Goal: Task Accomplishment & Management: Manage account settings

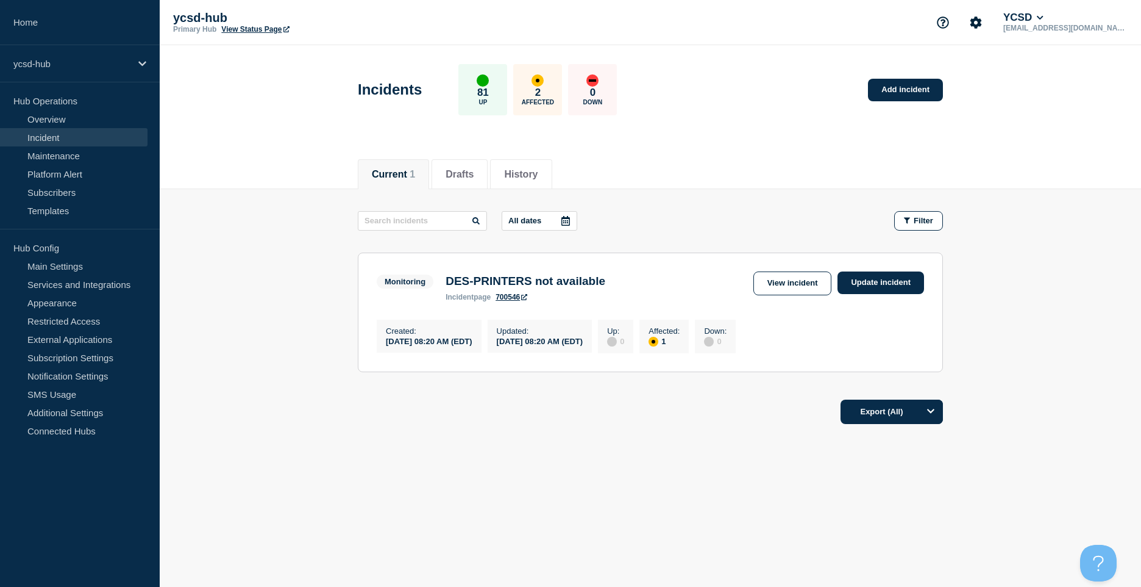
click at [35, 135] on link "Incident" at bounding box center [74, 137] width 148 height 18
drag, startPoint x: 648, startPoint y: 285, endPoint x: 440, endPoint y: 278, distance: 208.6
click at [440, 278] on div "Monitoring DES-PRINTERS not available incident page 700546 View incident Update…" at bounding box center [651, 286] width 548 height 30
drag, startPoint x: 440, startPoint y: 278, endPoint x: 479, endPoint y: 177, distance: 108.5
click at [474, 177] on button "Drafts" at bounding box center [460, 174] width 28 height 11
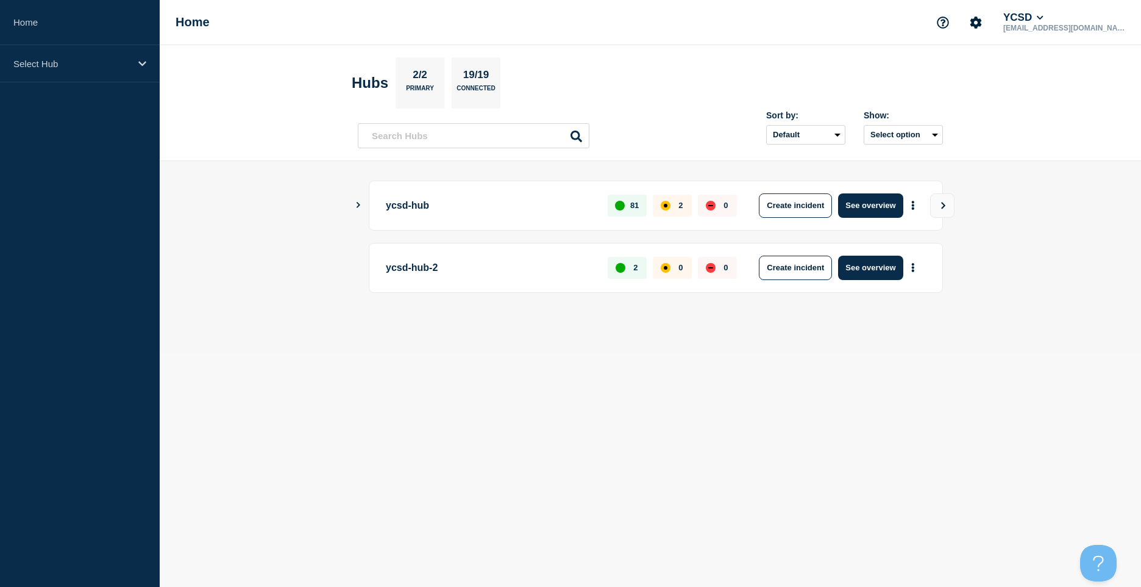
click at [679, 205] on p "2" at bounding box center [681, 205] width 4 height 9
click at [880, 201] on button "See overview" at bounding box center [870, 205] width 65 height 24
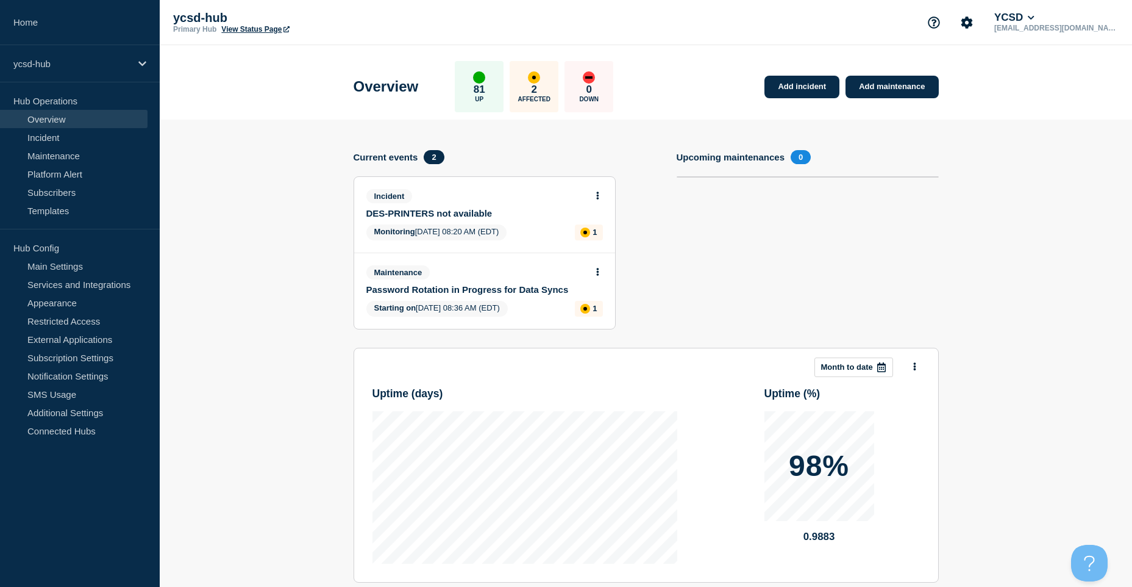
click at [477, 213] on link "DES-PRINTERS not available" at bounding box center [476, 213] width 220 height 10
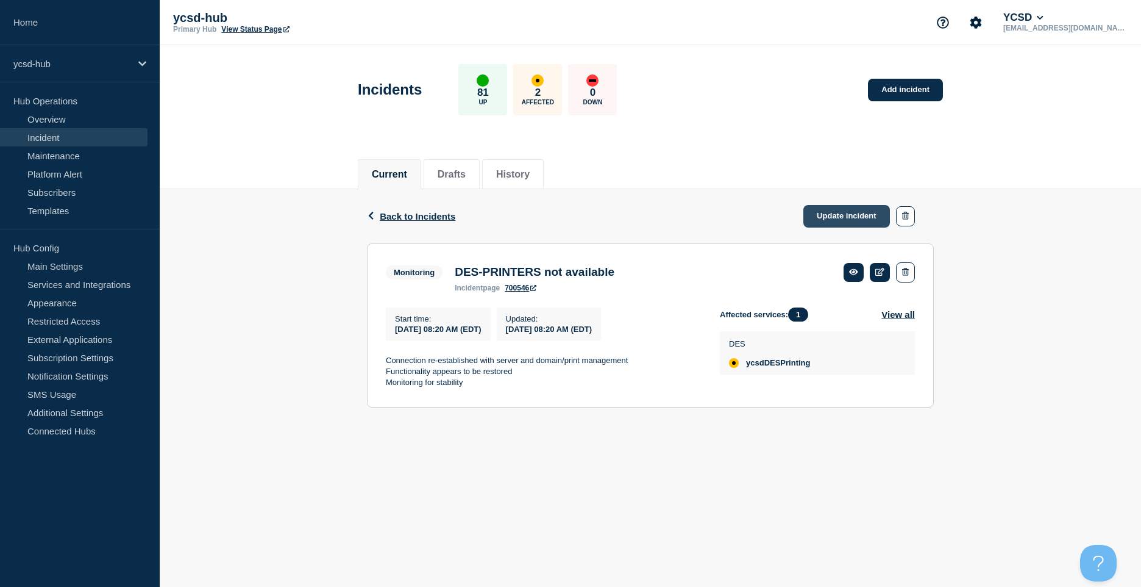
click at [869, 216] on link "Update incident" at bounding box center [847, 216] width 87 height 23
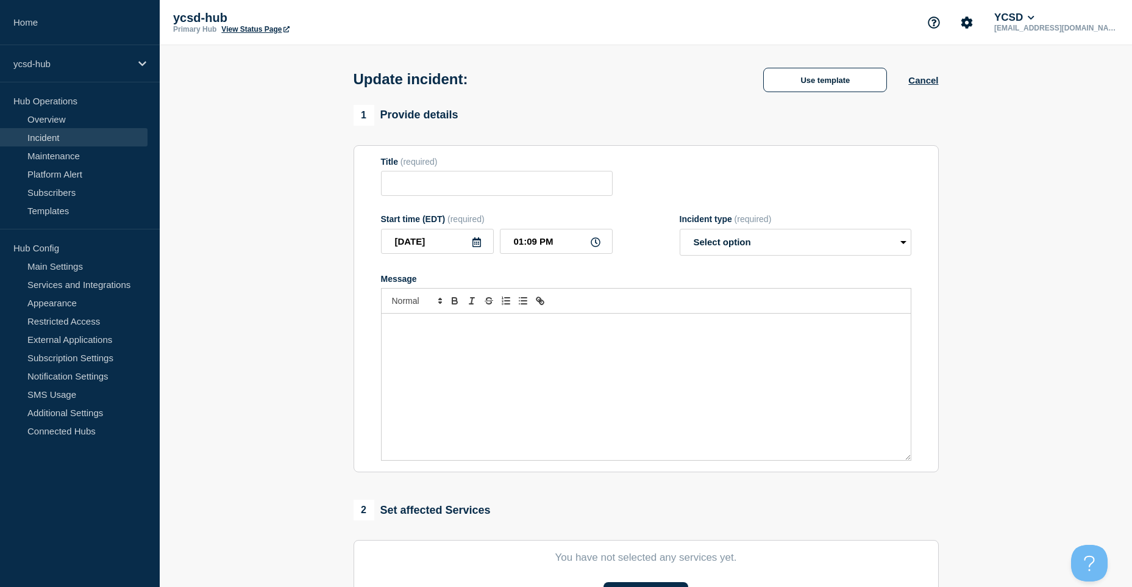
type input "DES-PRINTERS not available"
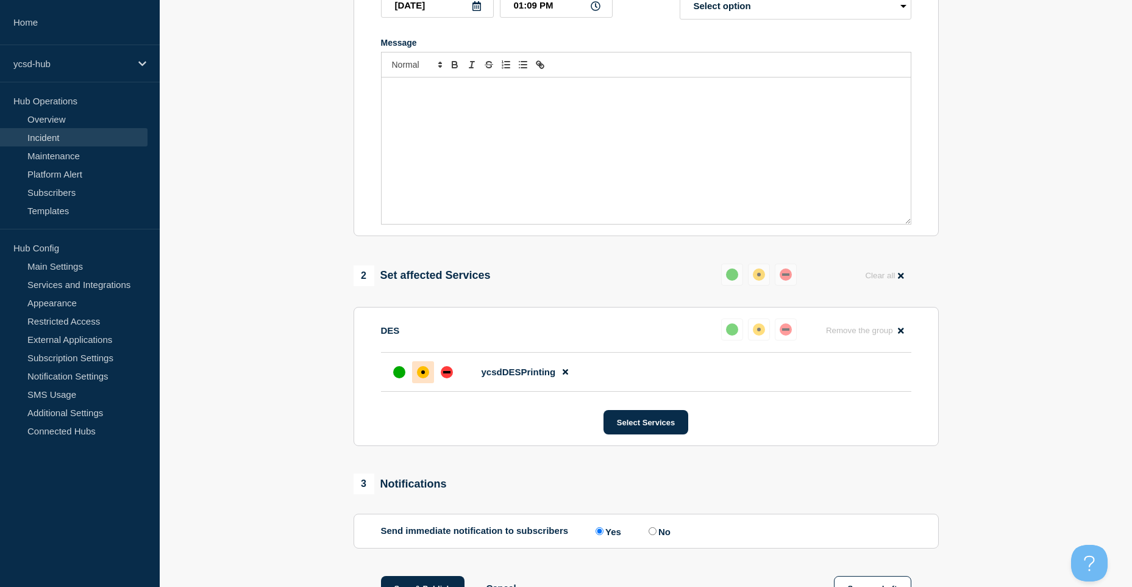
scroll to position [38, 0]
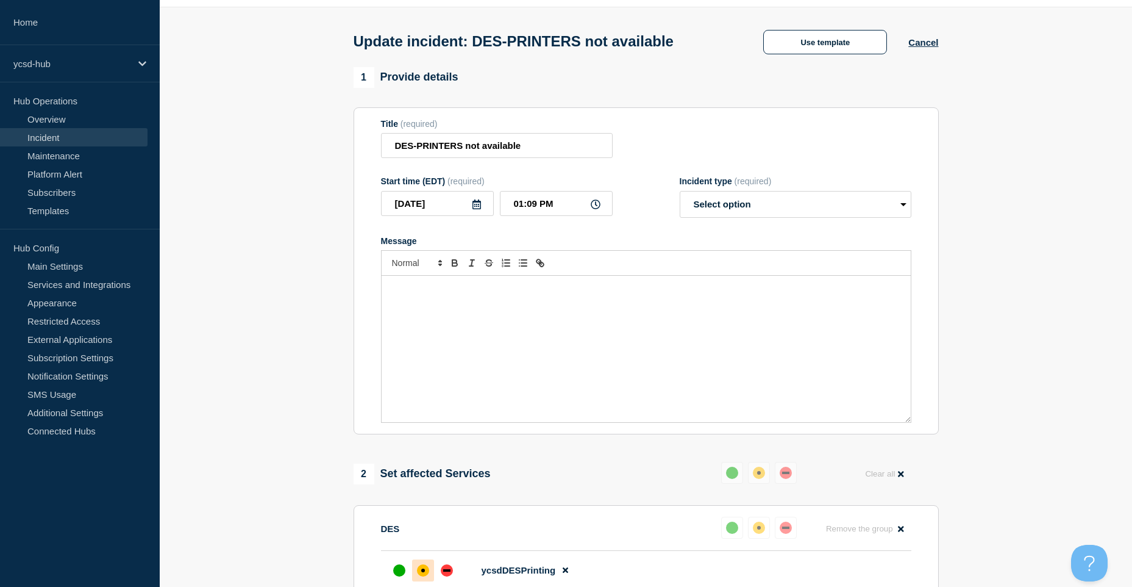
click at [565, 299] on div "Message" at bounding box center [646, 349] width 529 height 146
click at [802, 207] on select "Select option Investigating Identified Monitoring Resolved" at bounding box center [796, 204] width 232 height 27
select select "resolved"
click at [680, 193] on select "Select option Investigating Identified Monitoring Resolved" at bounding box center [796, 204] width 232 height 27
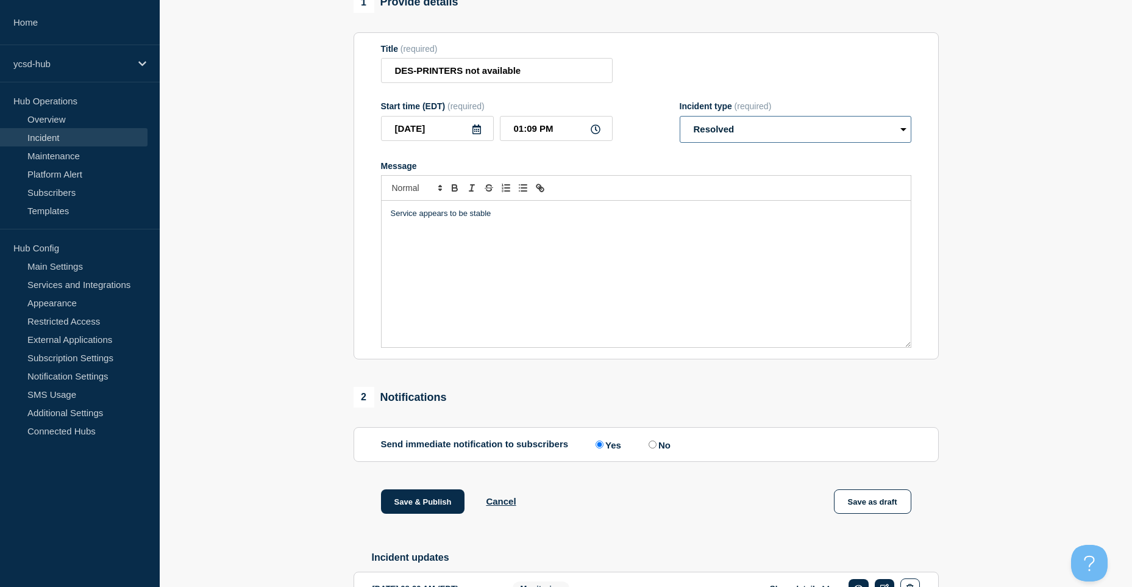
scroll to position [194, 0]
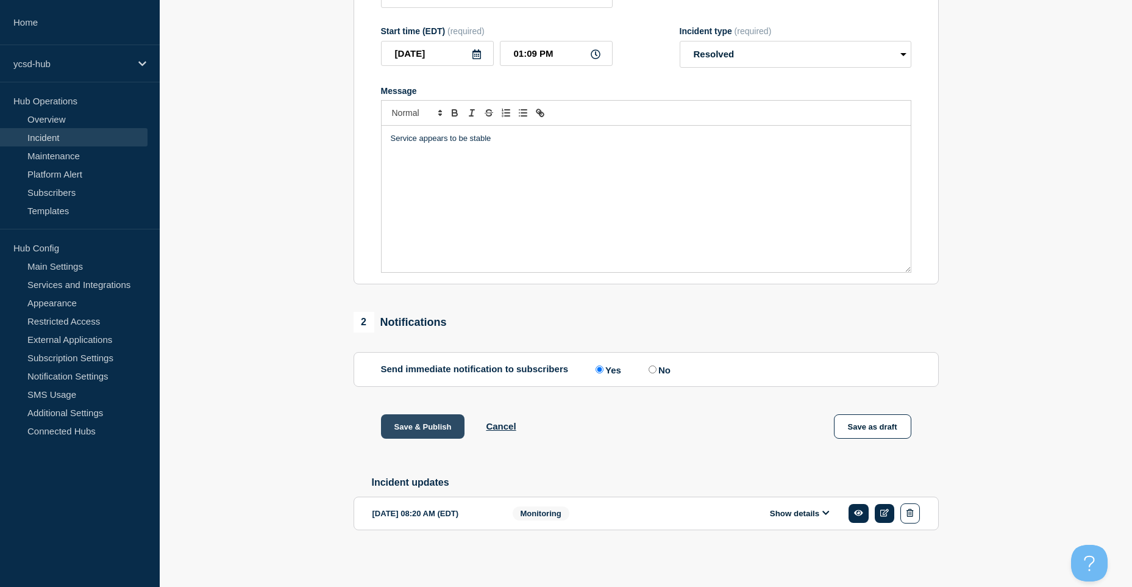
click at [441, 417] on button "Save & Publish" at bounding box center [423, 426] width 84 height 24
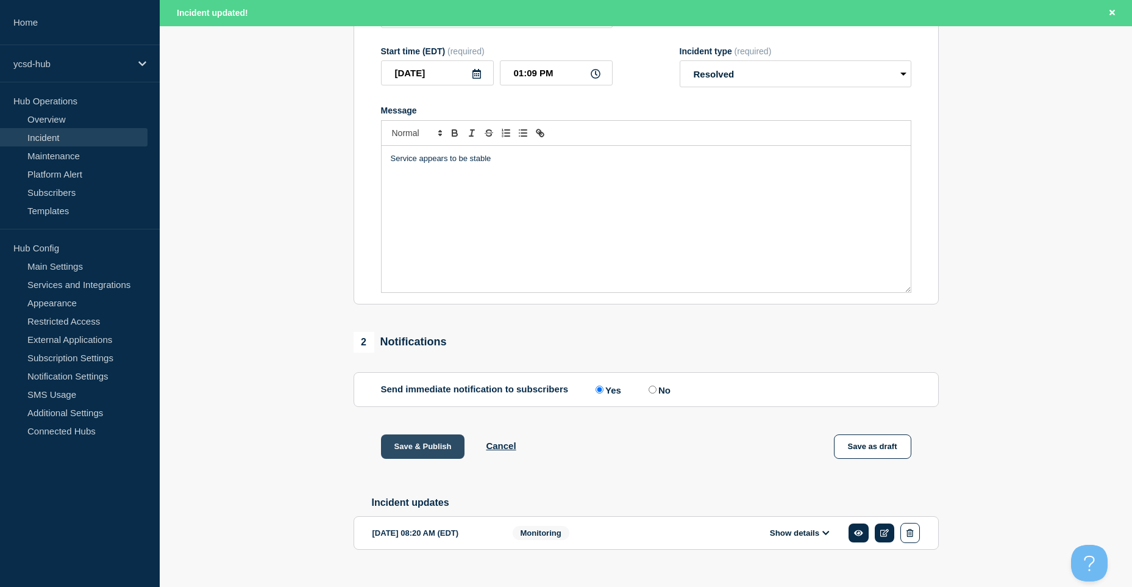
scroll to position [219, 0]
